Goal: Task Accomplishment & Management: Complete application form

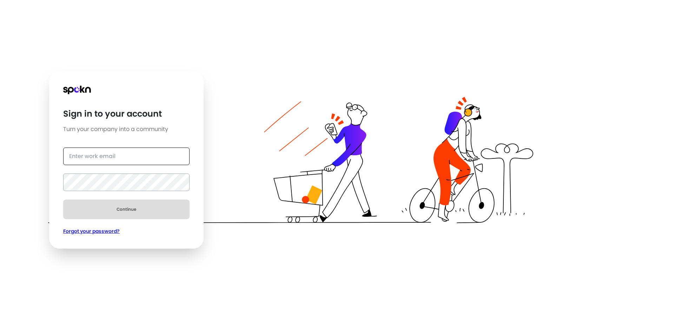
click at [151, 160] on input "text" at bounding box center [126, 156] width 126 height 18
type input "[PERSON_NAME][EMAIL_ADDRESS][DOMAIN_NAME]"
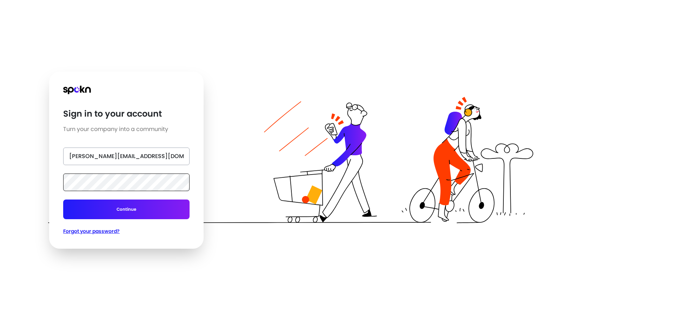
click at [63, 199] on button "Continue" at bounding box center [126, 209] width 126 height 20
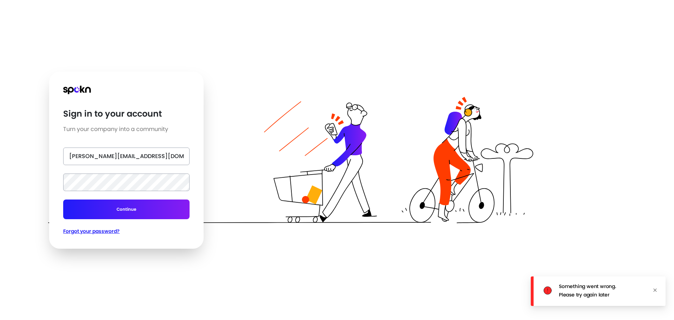
click at [655, 288] on icon "close" at bounding box center [655, 290] width 4 height 4
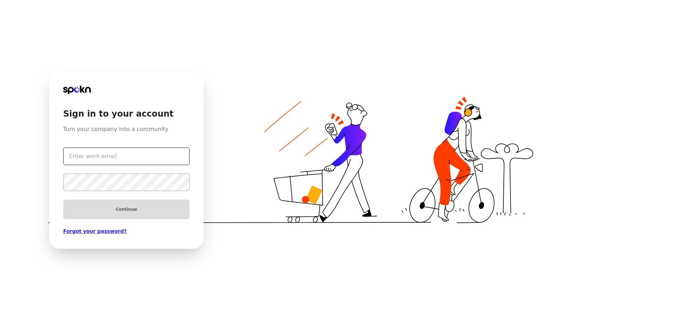
click at [129, 155] on input "text" at bounding box center [126, 156] width 126 height 18
type input "[PERSON_NAME][EMAIL_ADDRESS][DOMAIN_NAME]"
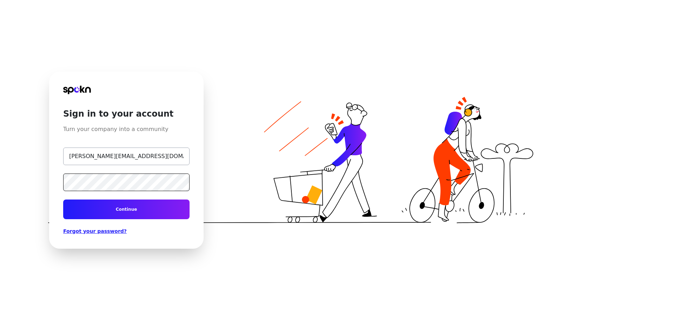
click at [63, 199] on button "Continue" at bounding box center [126, 209] width 126 height 20
